Goal: Browse casually

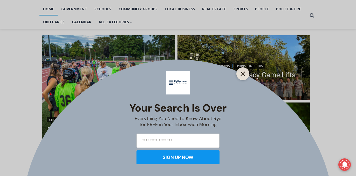
click at [244, 73] on icon "Close" at bounding box center [242, 74] width 5 height 5
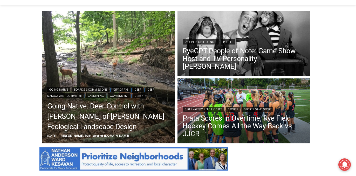
scroll to position [135, 0]
